Goal: Transaction & Acquisition: Purchase product/service

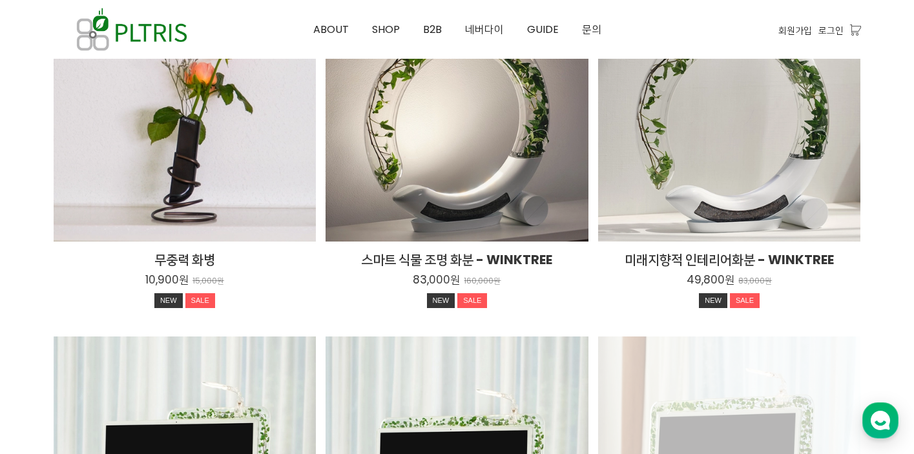
scroll to position [2041, 0]
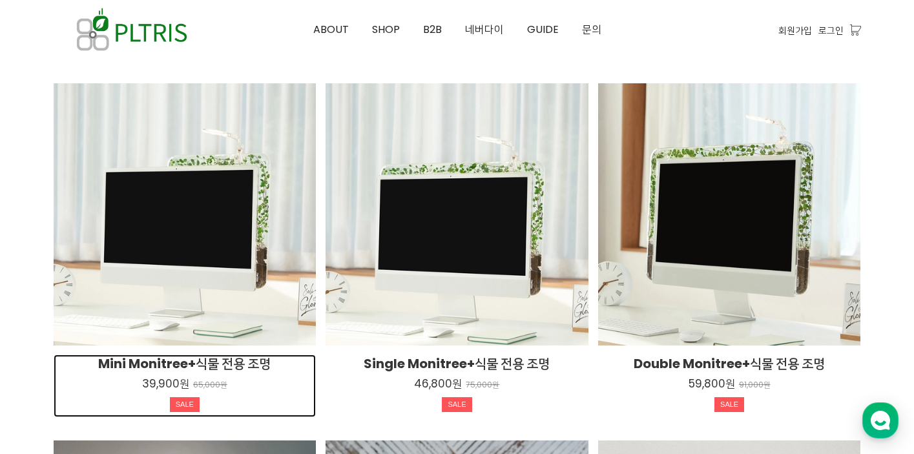
click at [265, 363] on h2 "Mini Monitree+식물 전용 조명" at bounding box center [185, 364] width 263 height 18
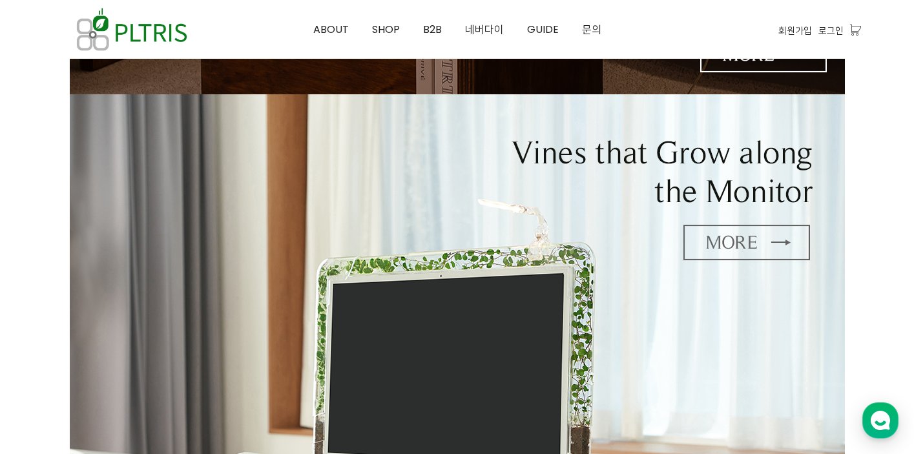
scroll to position [590, 0]
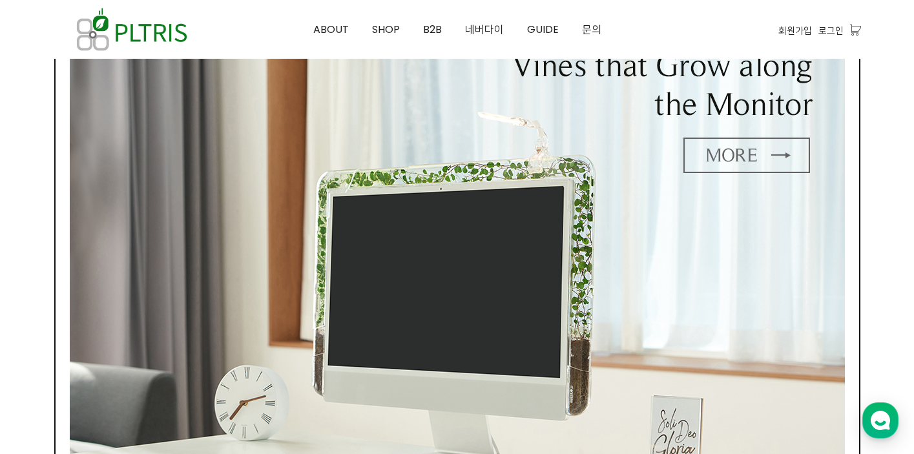
click at [718, 154] on img at bounding box center [457, 256] width 775 height 499
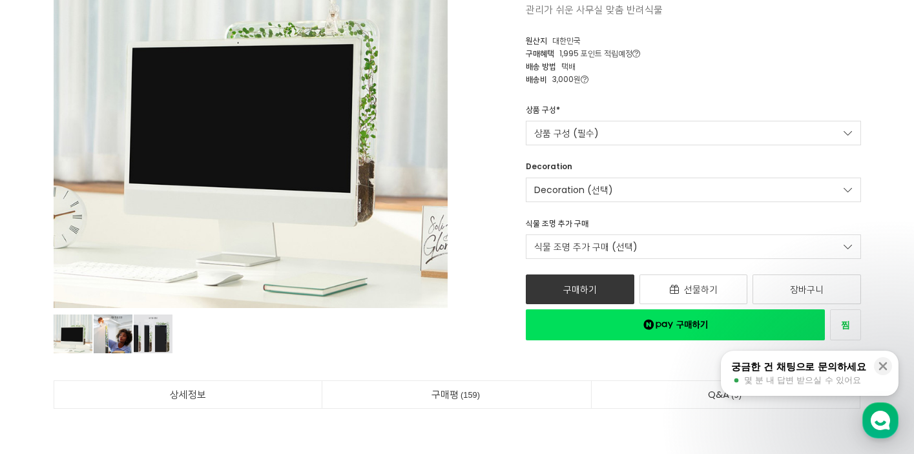
scroll to position [203, 0]
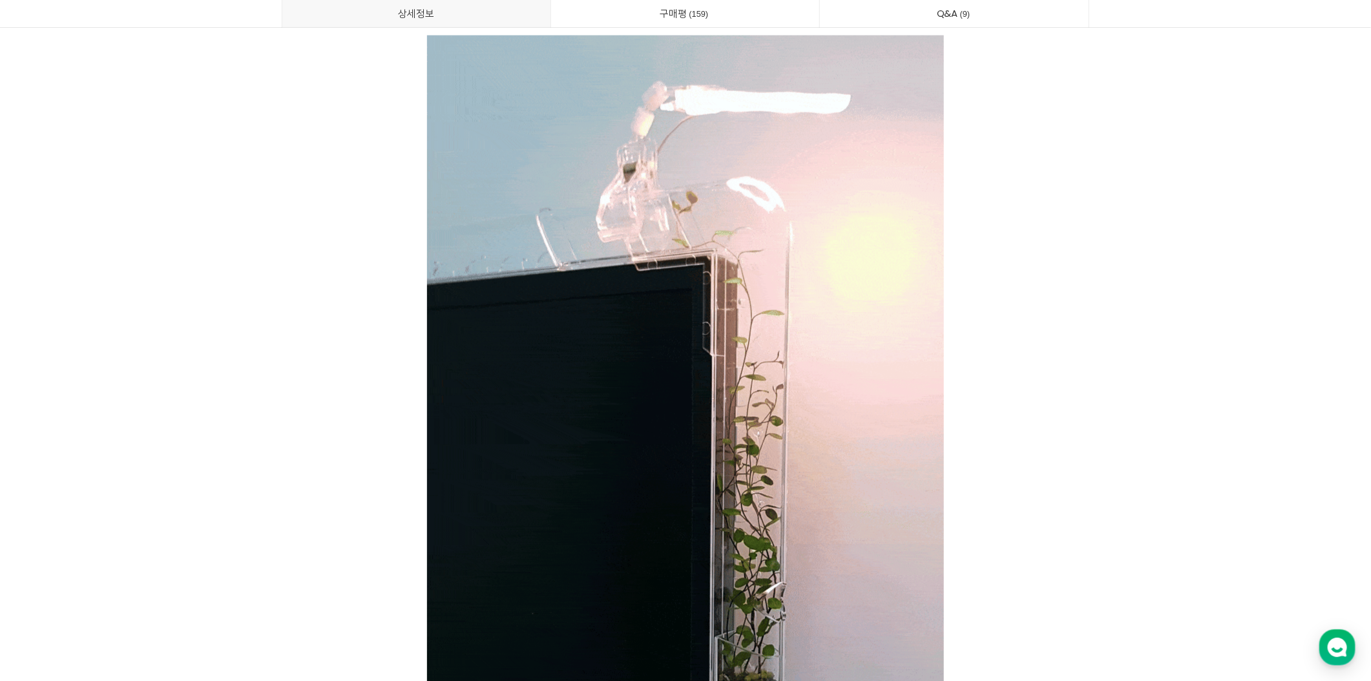
scroll to position [3973, 0]
